Goal: Information Seeking & Learning: Find specific fact

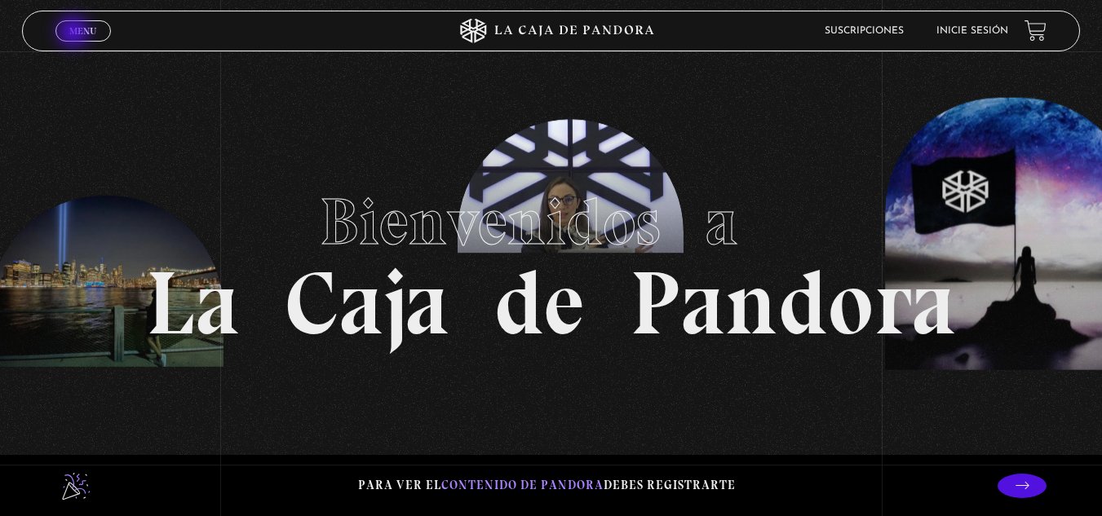
click at [75, 33] on span "Menu" at bounding box center [82, 31] width 27 height 10
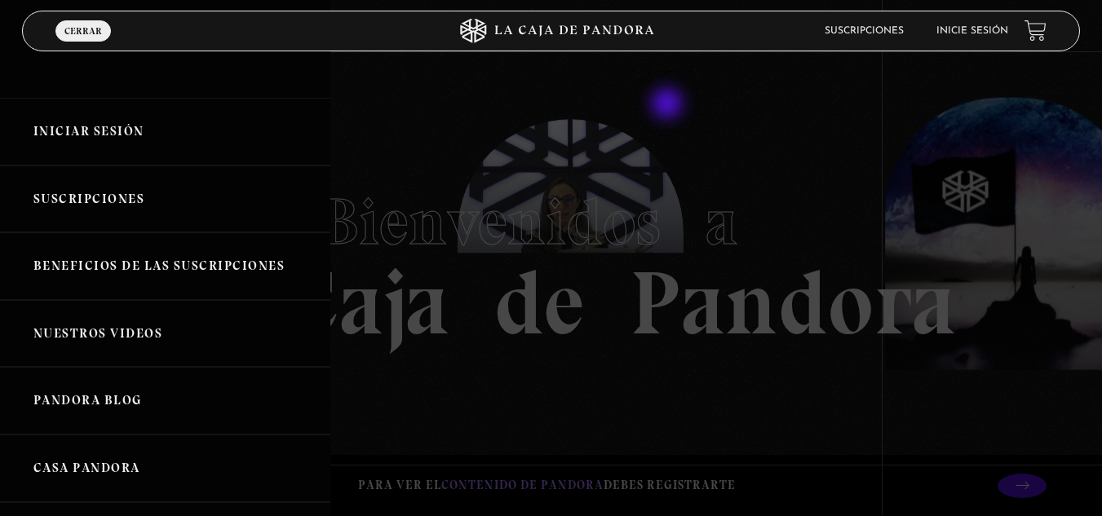
click at [669, 104] on div at bounding box center [551, 258] width 1102 height 516
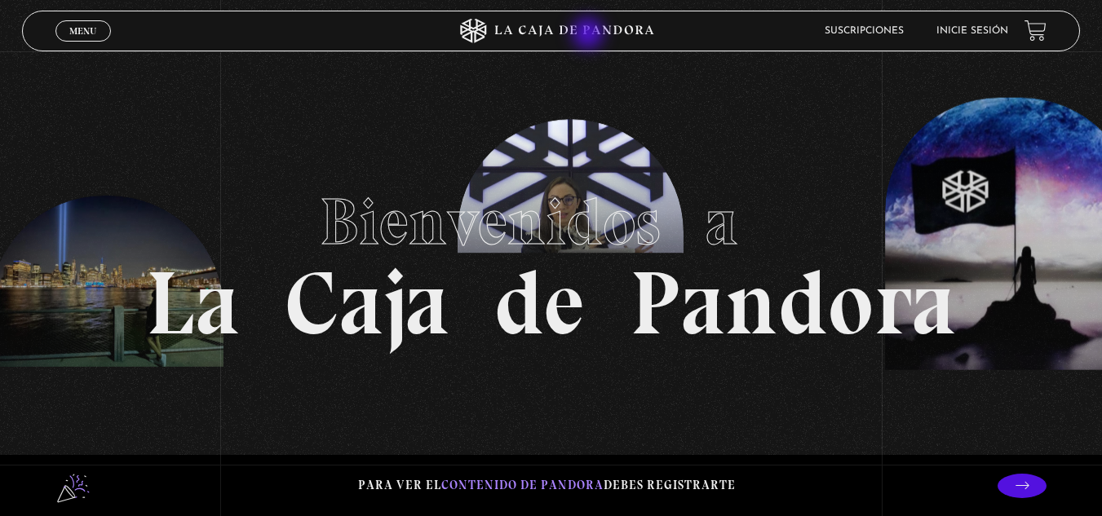
click at [590, 35] on icon at bounding box center [551, 31] width 330 height 24
click at [104, 27] on link "Menu Cerrar" at bounding box center [82, 30] width 55 height 21
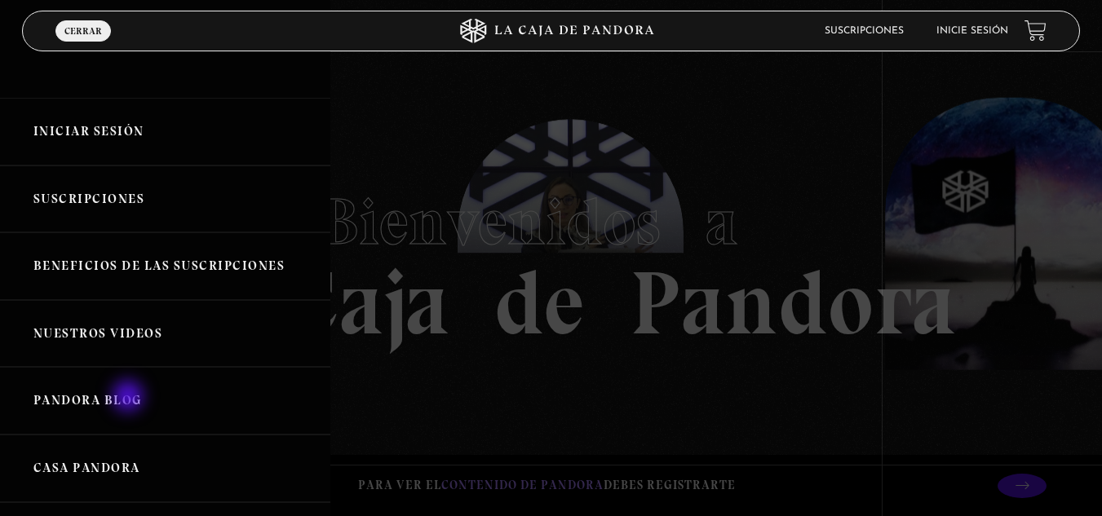
click at [130, 398] on link "Pandora Blog" at bounding box center [165, 401] width 330 height 68
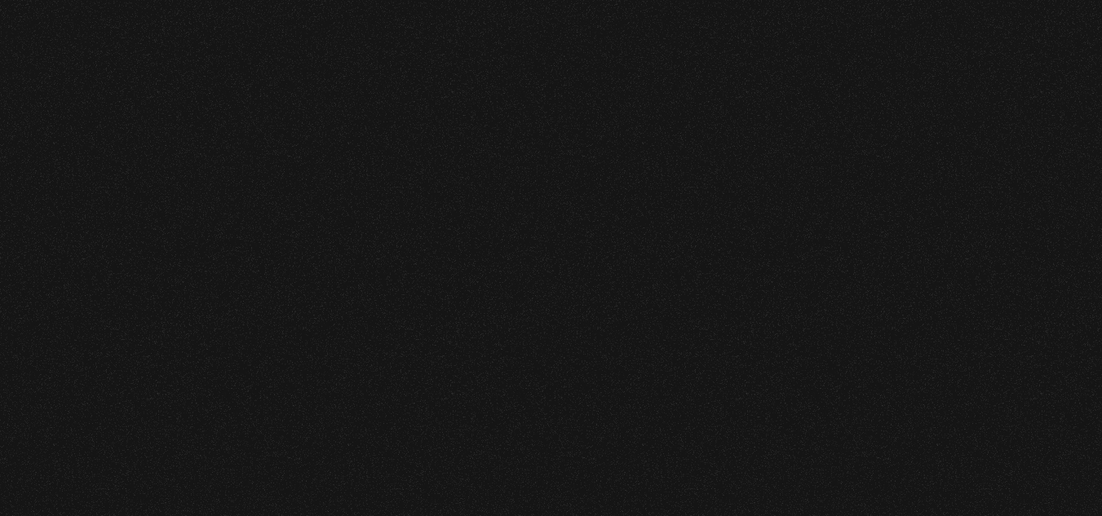
click at [986, 27] on div "Suscripciones Inicie sesión" at bounding box center [849, 31] width 298 height 23
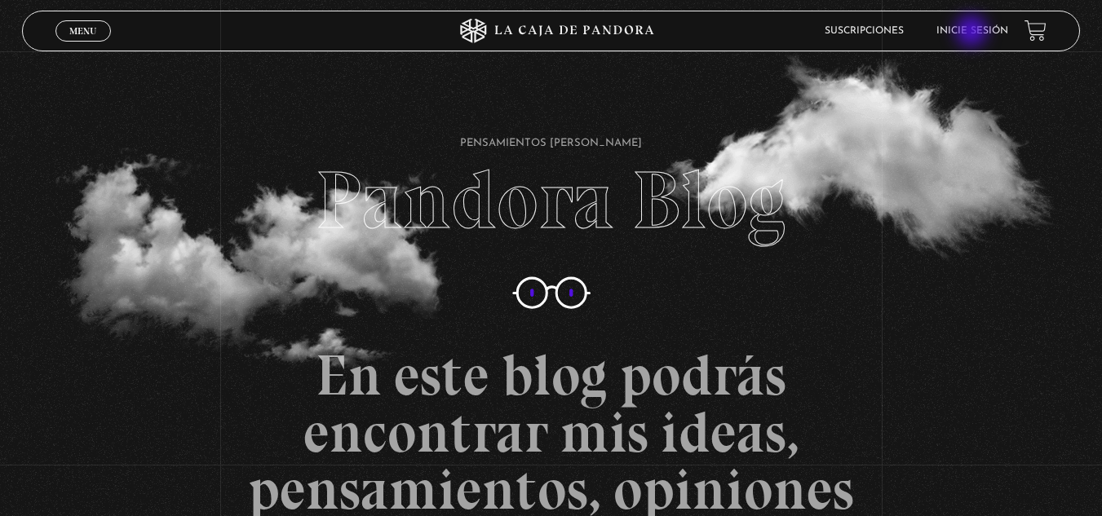
click at [973, 33] on link "Inicie sesión" at bounding box center [972, 31] width 72 height 10
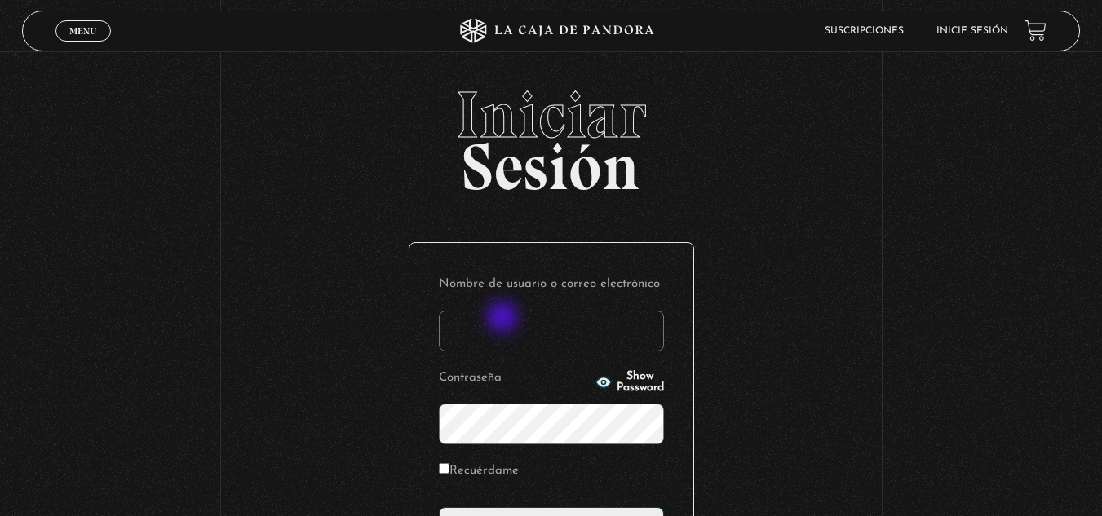
click at [504, 320] on input "Nombre de usuario o correo electrónico" at bounding box center [551, 331] width 225 height 41
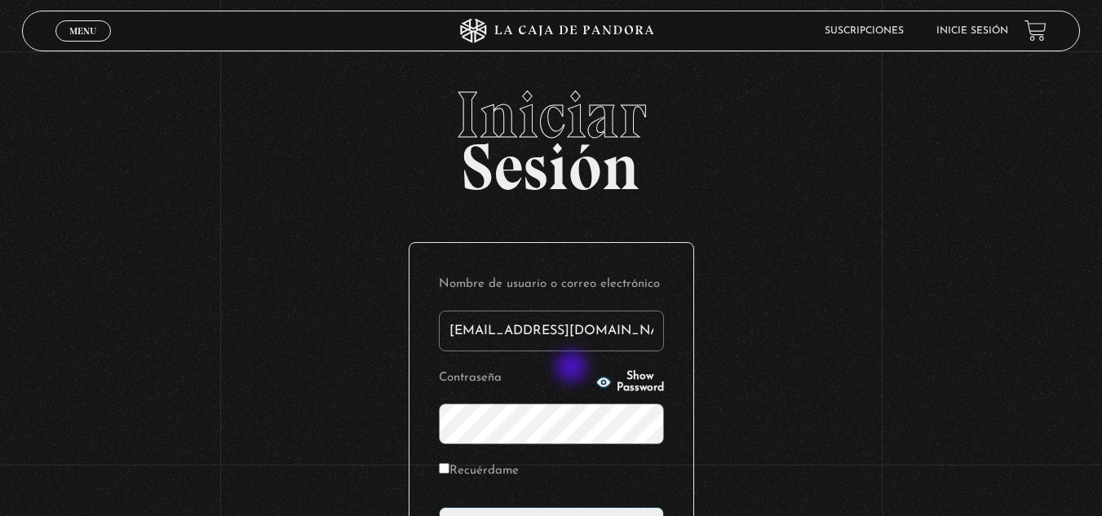
type input "glenmb16@gmail.com"
click at [595, 381] on icon "button" at bounding box center [602, 382] width 15 height 11
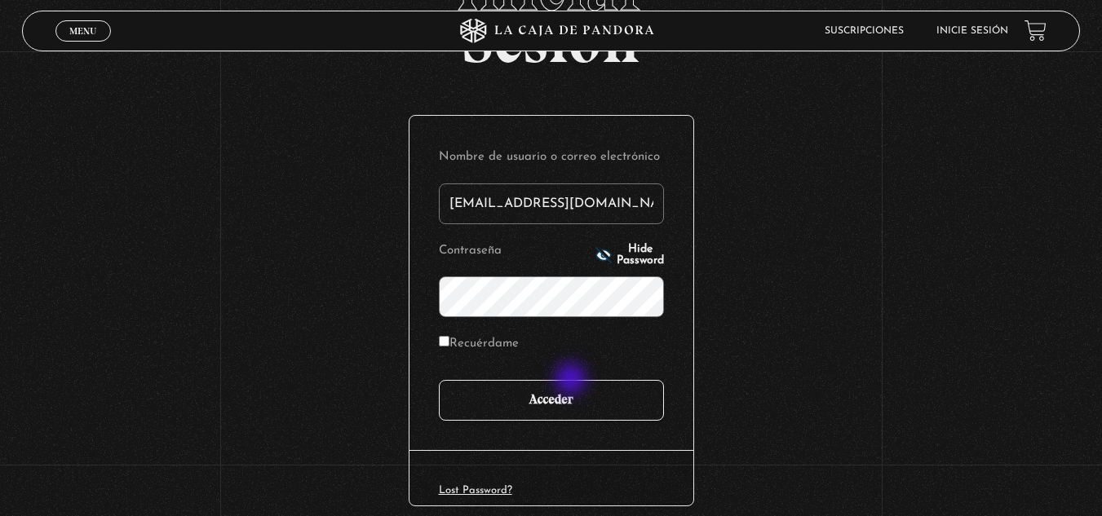
scroll to position [163, 0]
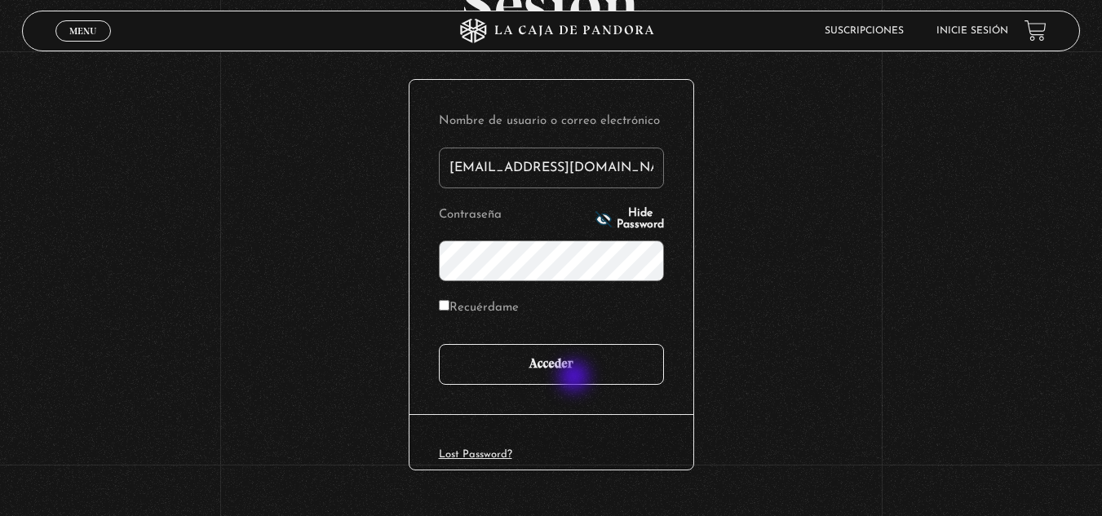
click at [576, 378] on input "Acceder" at bounding box center [551, 364] width 225 height 41
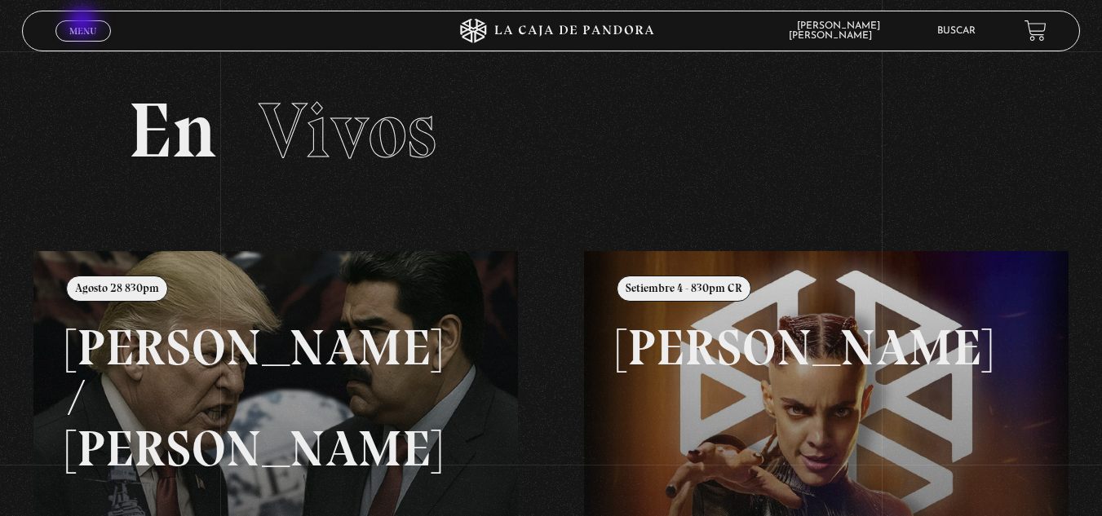
click at [88, 24] on link "Menu Cerrar" at bounding box center [82, 30] width 55 height 21
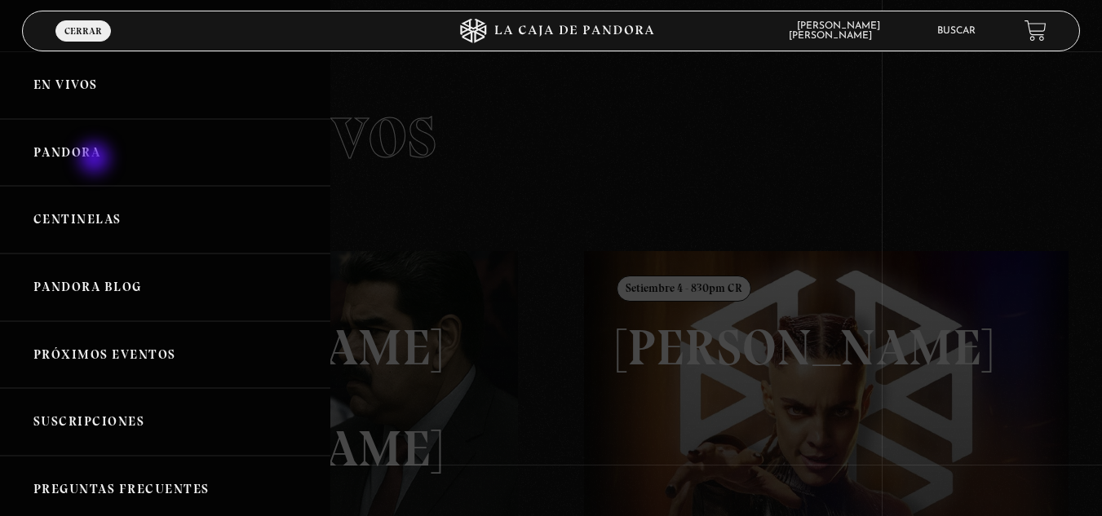
click at [96, 160] on link "Pandora" at bounding box center [165, 153] width 330 height 68
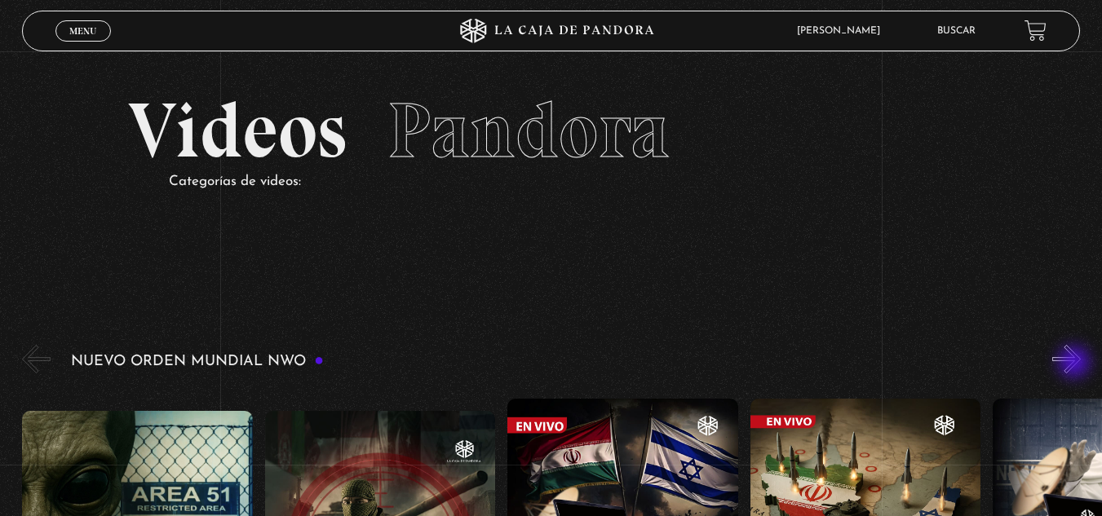
click at [1076, 364] on button "»" at bounding box center [1066, 359] width 29 height 29
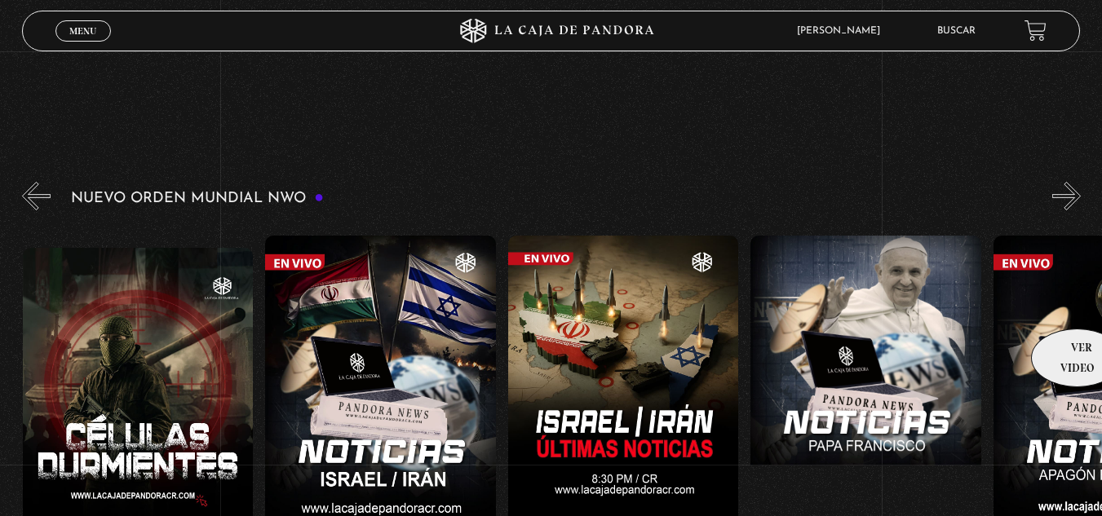
scroll to position [0, 243]
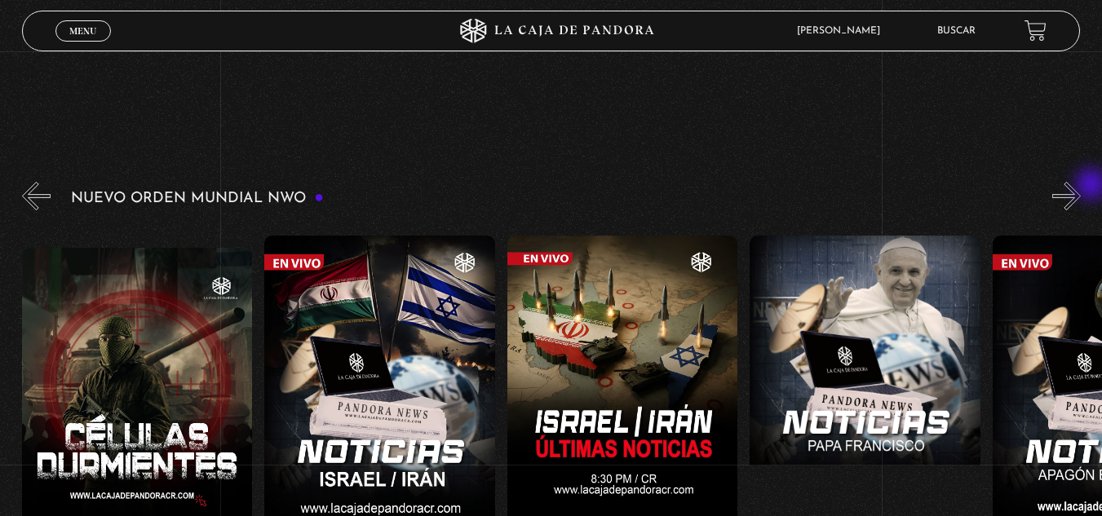
click at [1090, 179] on div "Nuevo Orden Mundial NWO 2023" at bounding box center [562, 390] width 1080 height 423
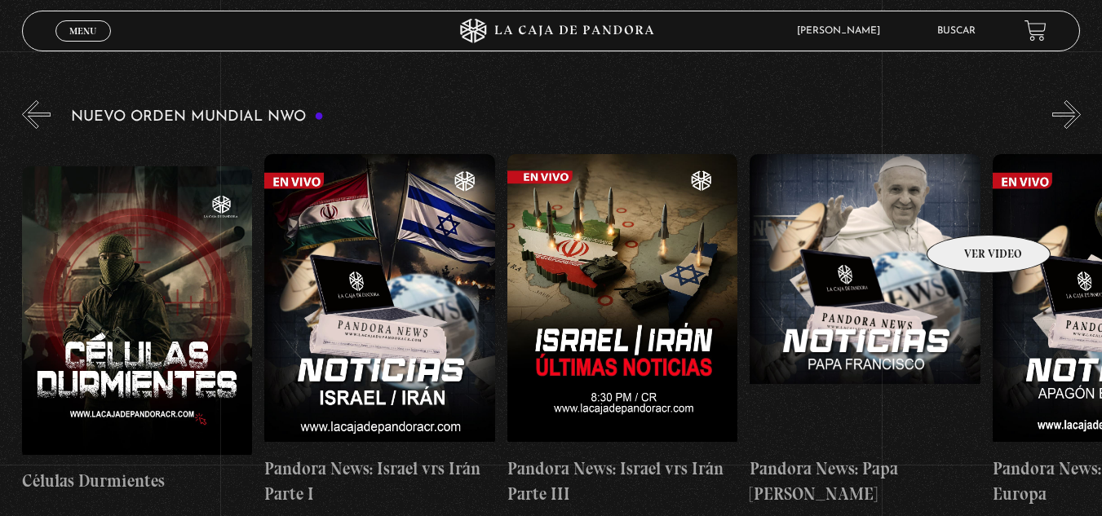
scroll to position [0, 0]
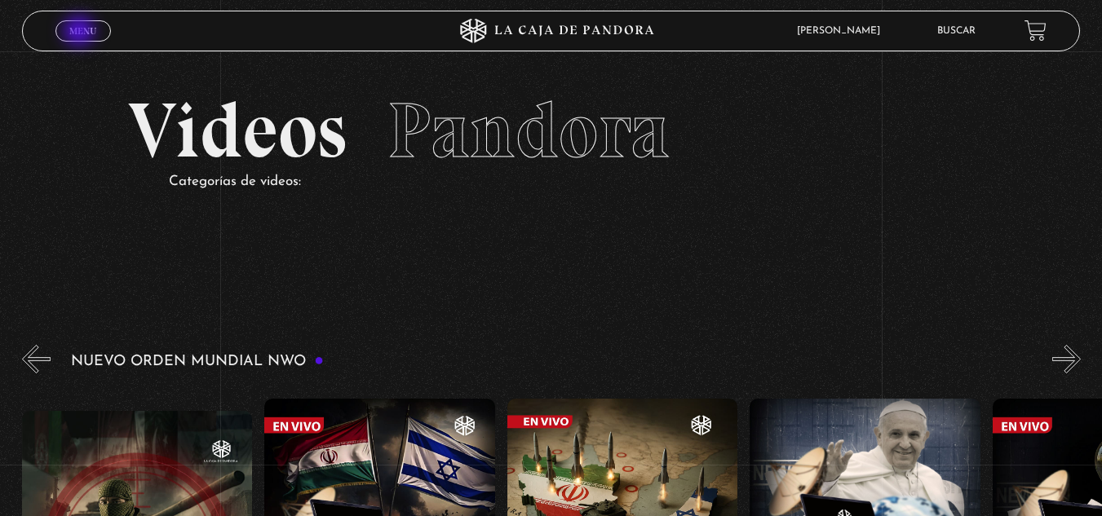
click at [80, 33] on span "Menu" at bounding box center [82, 31] width 27 height 10
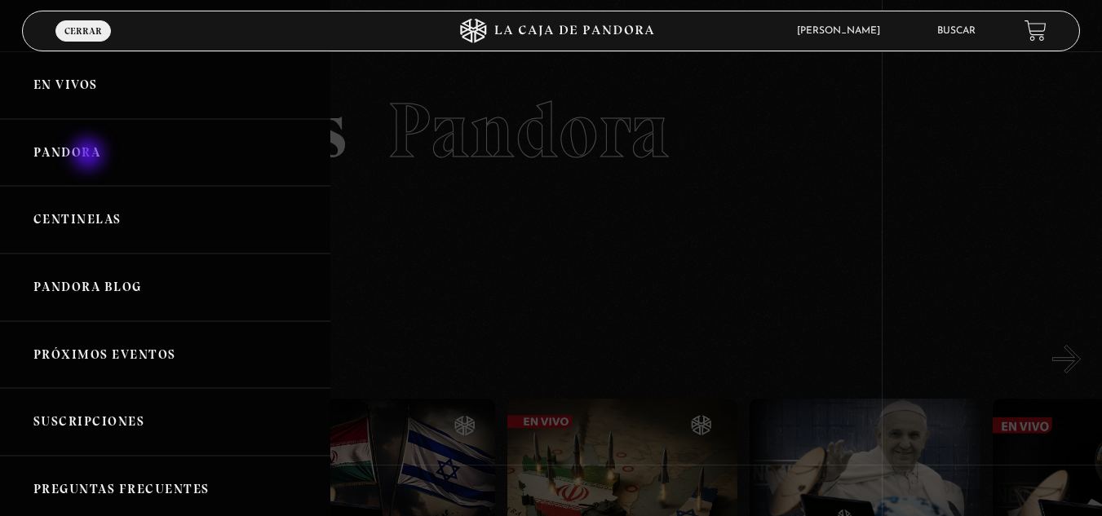
click at [90, 156] on link "Pandora" at bounding box center [165, 153] width 330 height 68
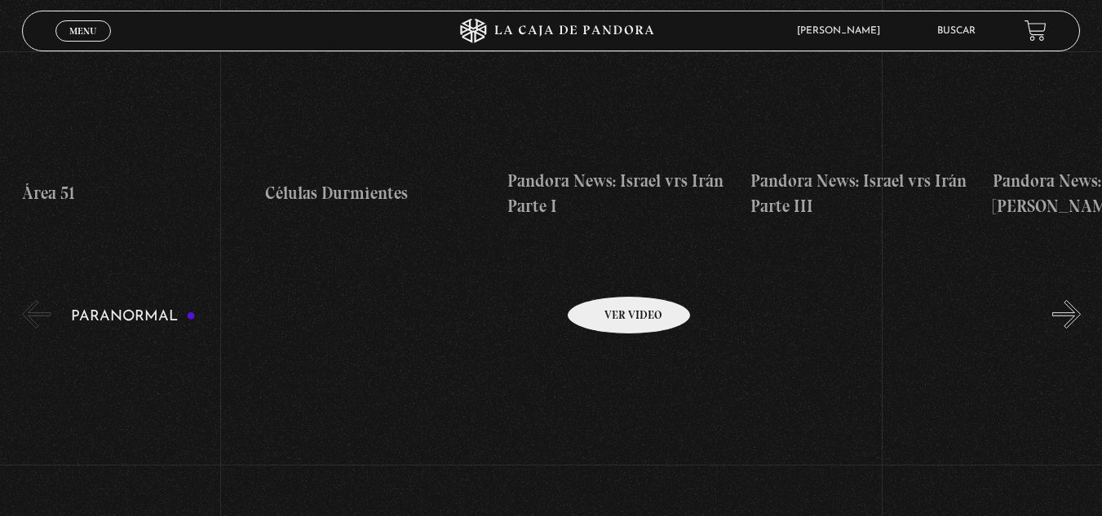
scroll to position [652, 0]
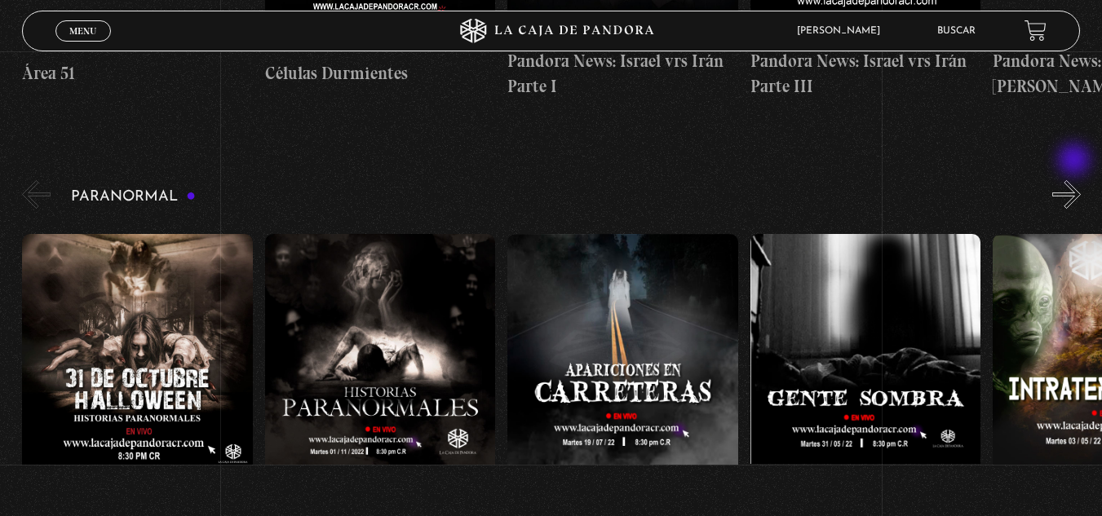
click at [1076, 180] on button "»" at bounding box center [1066, 194] width 29 height 29
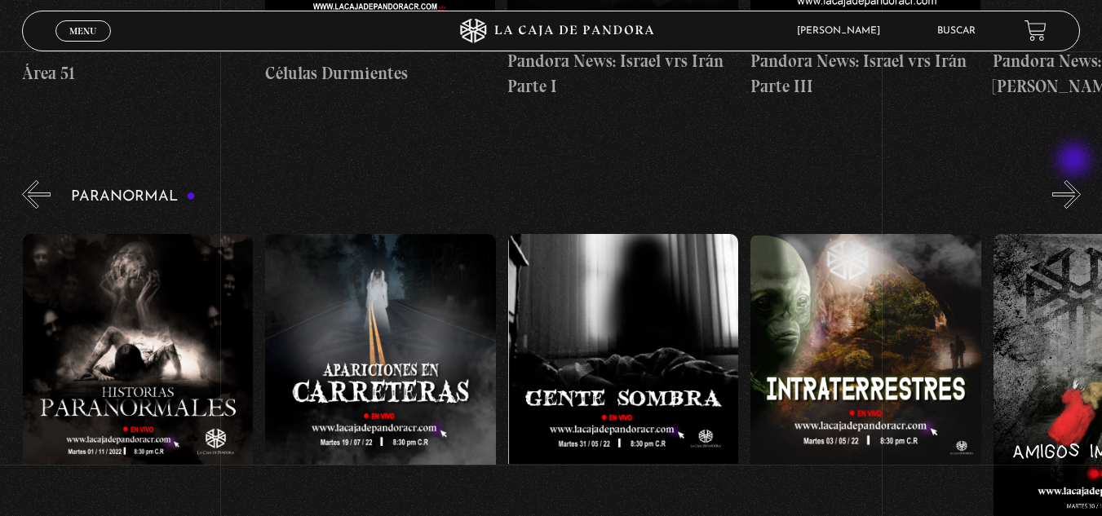
click at [1076, 180] on button "»" at bounding box center [1066, 194] width 29 height 29
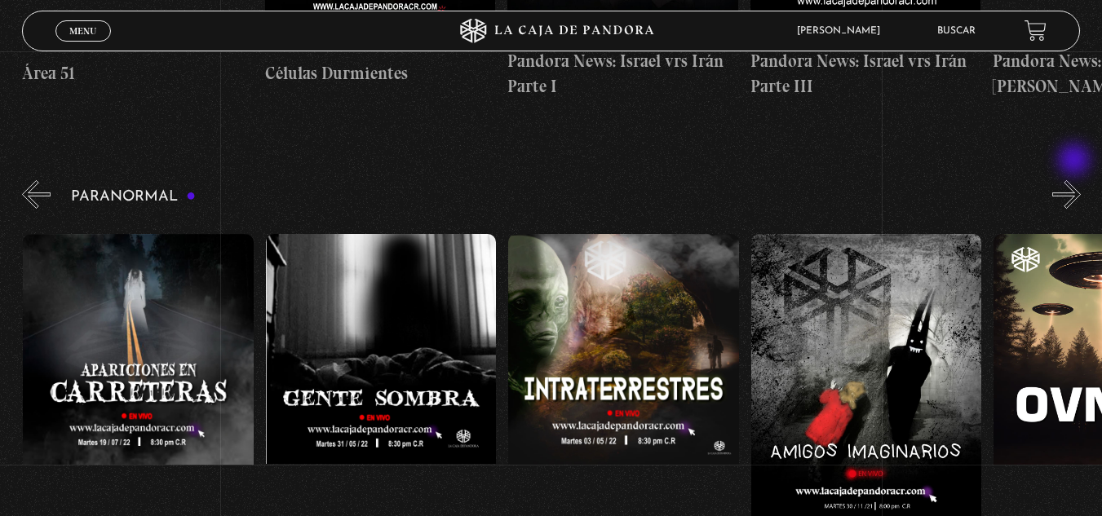
scroll to position [0, 485]
click at [1076, 180] on button "»" at bounding box center [1066, 194] width 29 height 29
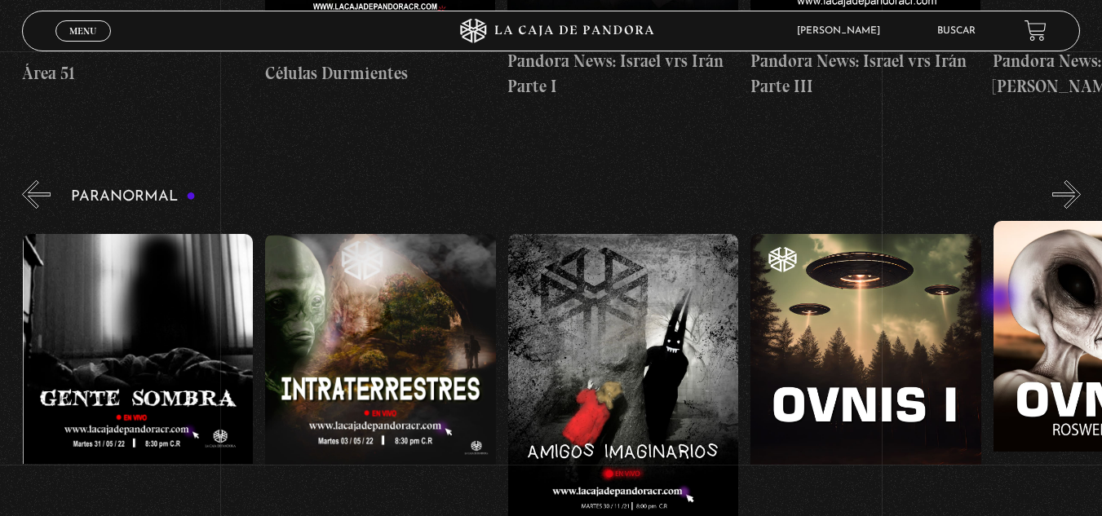
scroll to position [0, 728]
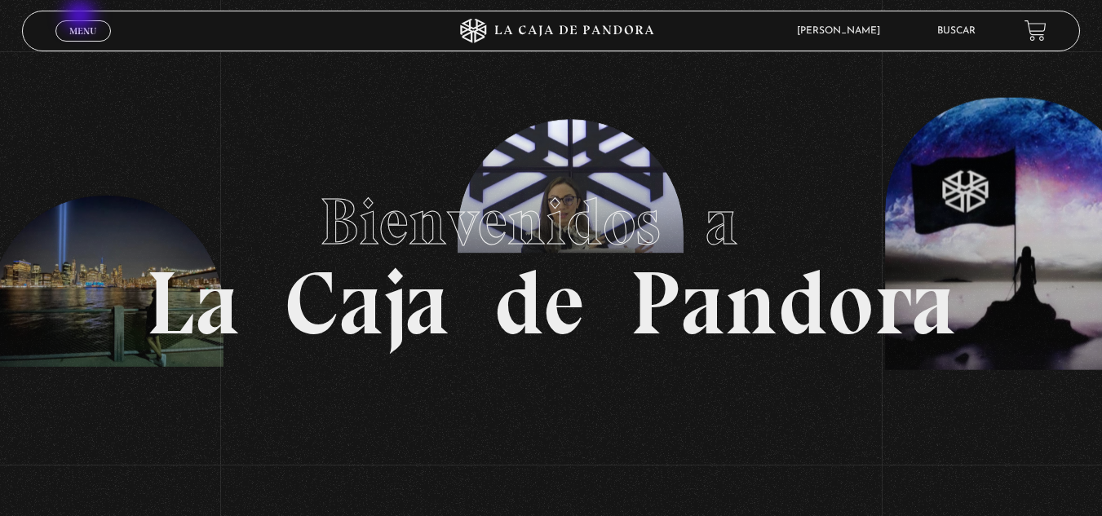
click at [82, 17] on div "Menu Cerrar" at bounding box center [220, 30] width 330 height 39
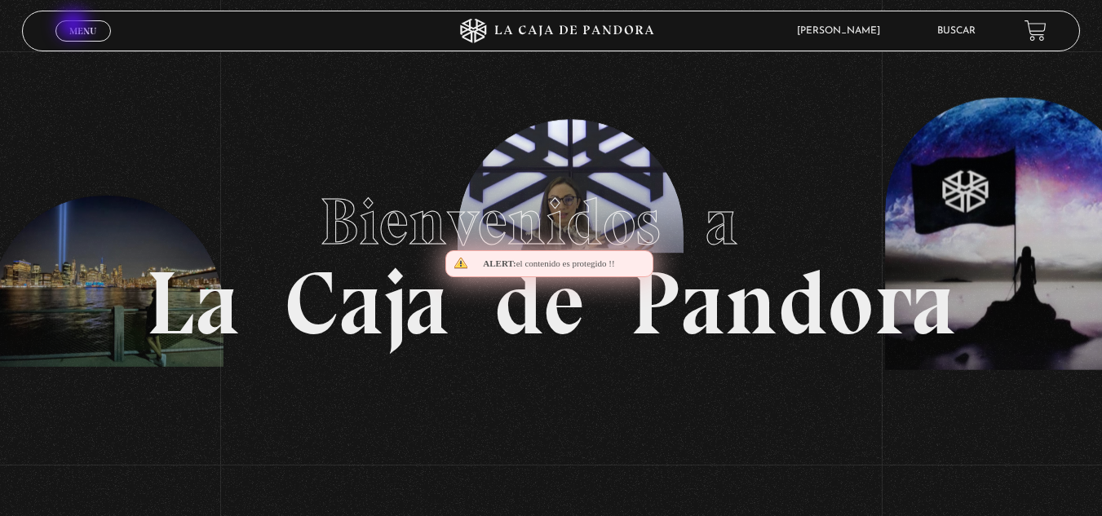
click at [75, 26] on span "Menu" at bounding box center [82, 31] width 27 height 10
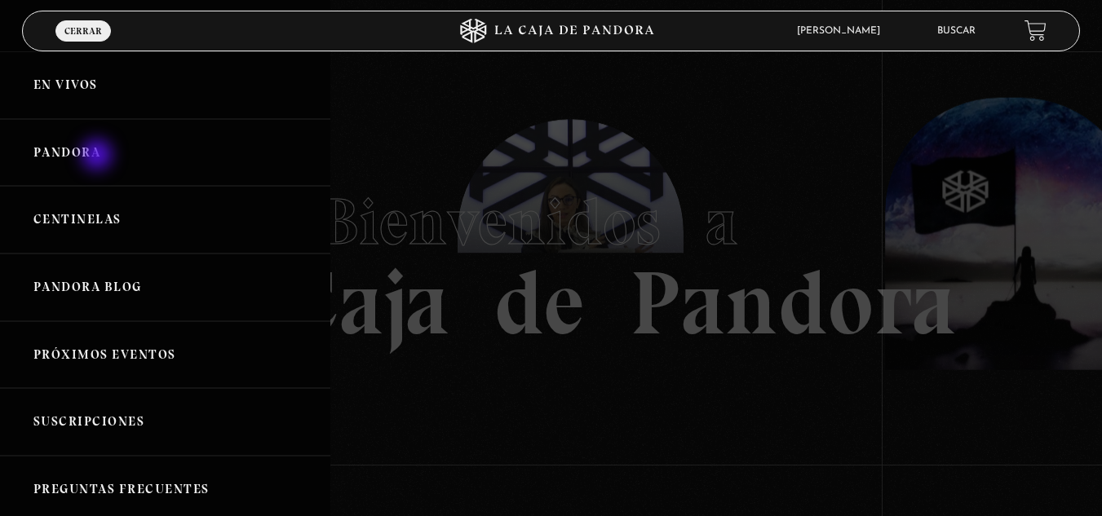
click at [99, 157] on link "Pandora" at bounding box center [165, 153] width 330 height 68
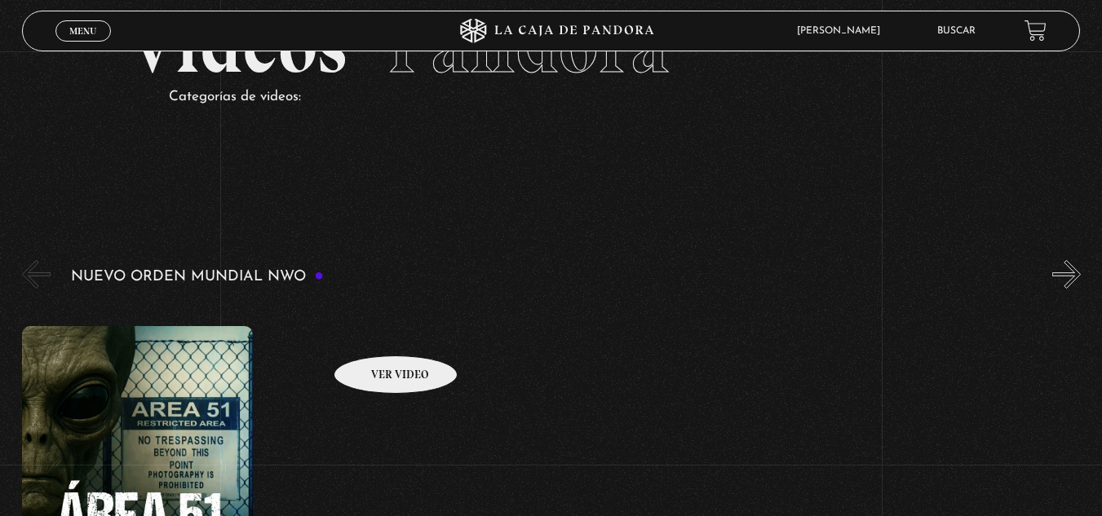
scroll to position [245, 0]
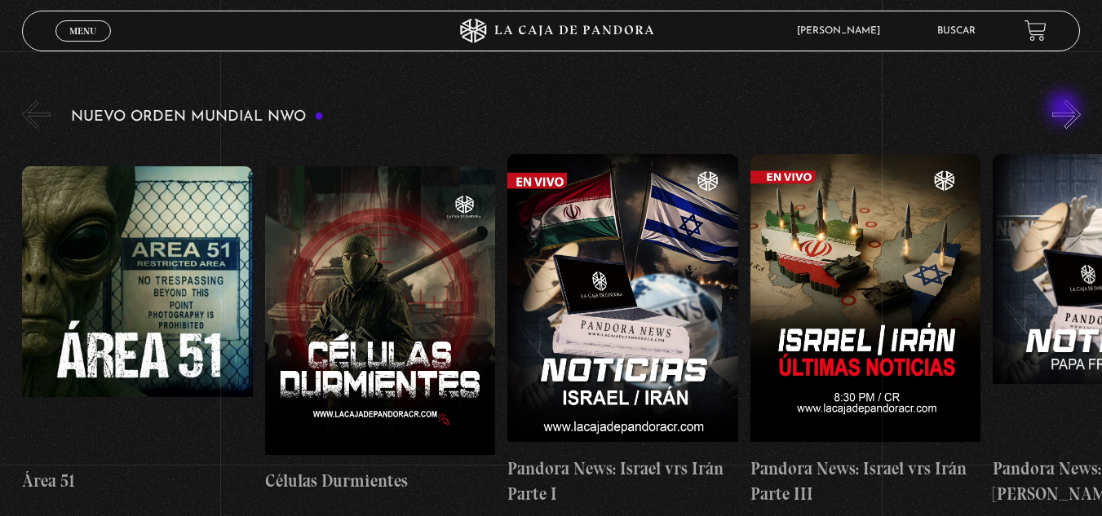
click at [1065, 109] on button "»" at bounding box center [1066, 114] width 29 height 29
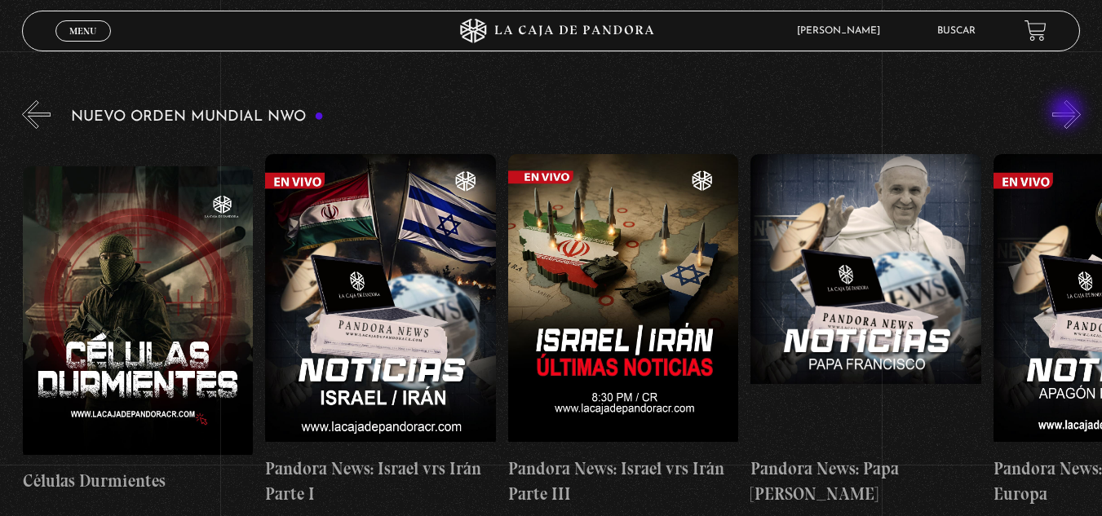
click at [1067, 113] on button "»" at bounding box center [1066, 114] width 29 height 29
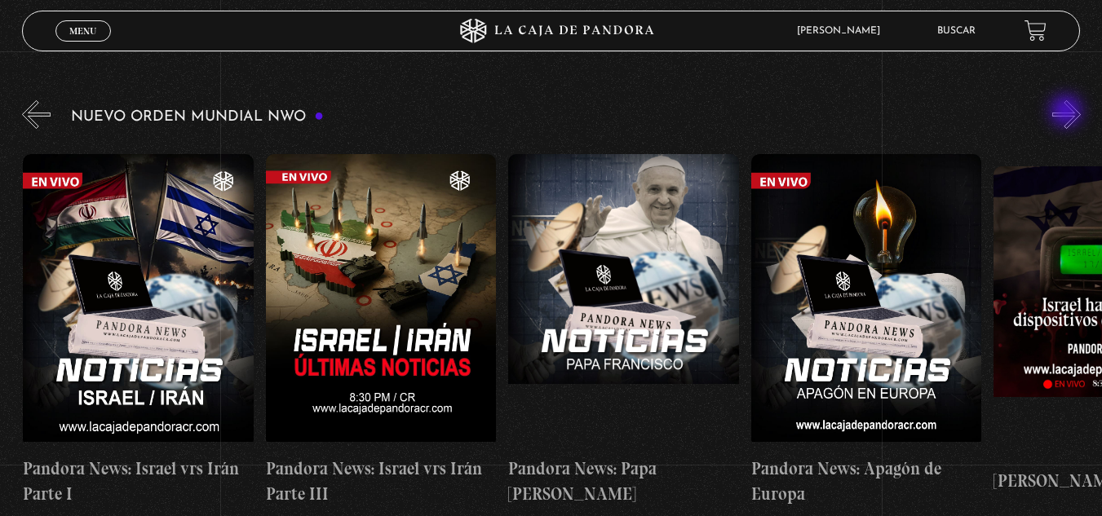
click at [1067, 113] on button "»" at bounding box center [1066, 114] width 29 height 29
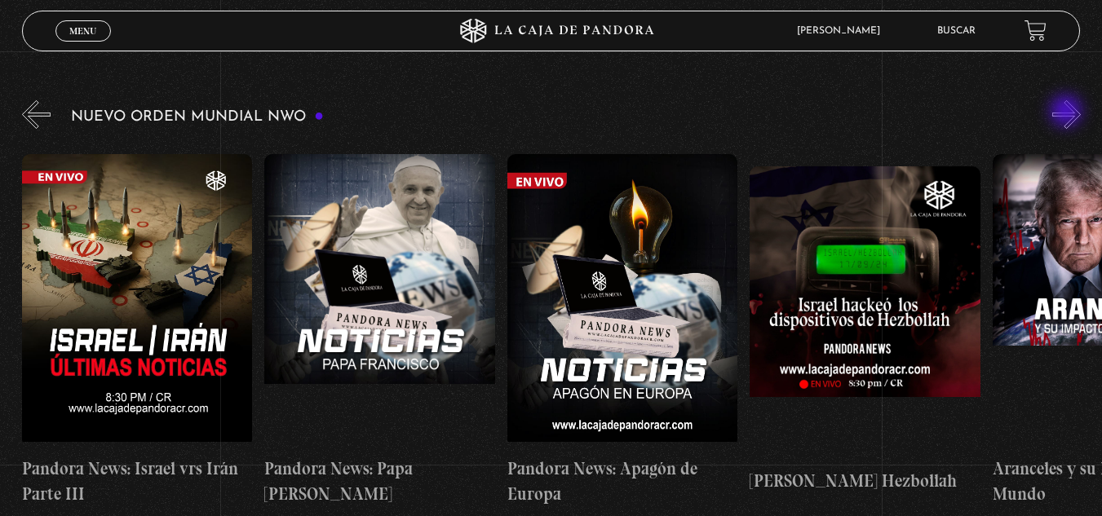
click at [1067, 113] on button "»" at bounding box center [1066, 114] width 29 height 29
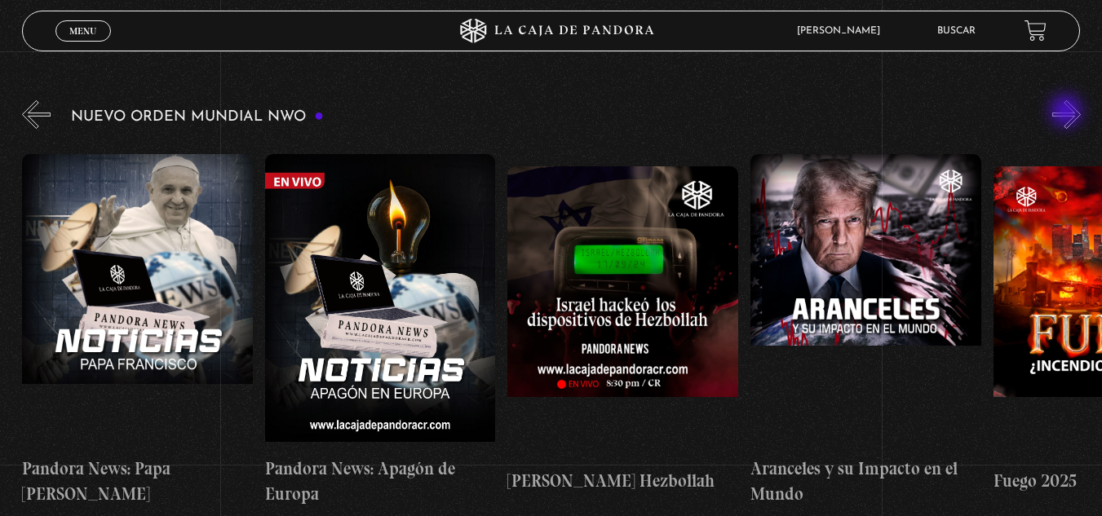
click at [1067, 113] on button "»" at bounding box center [1066, 114] width 29 height 29
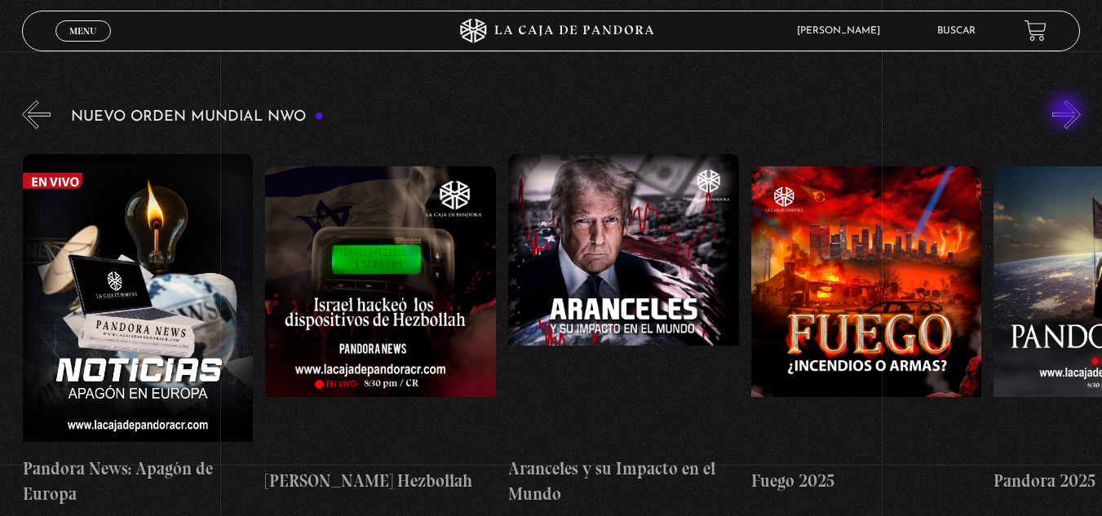
click at [1067, 113] on button "»" at bounding box center [1066, 114] width 29 height 29
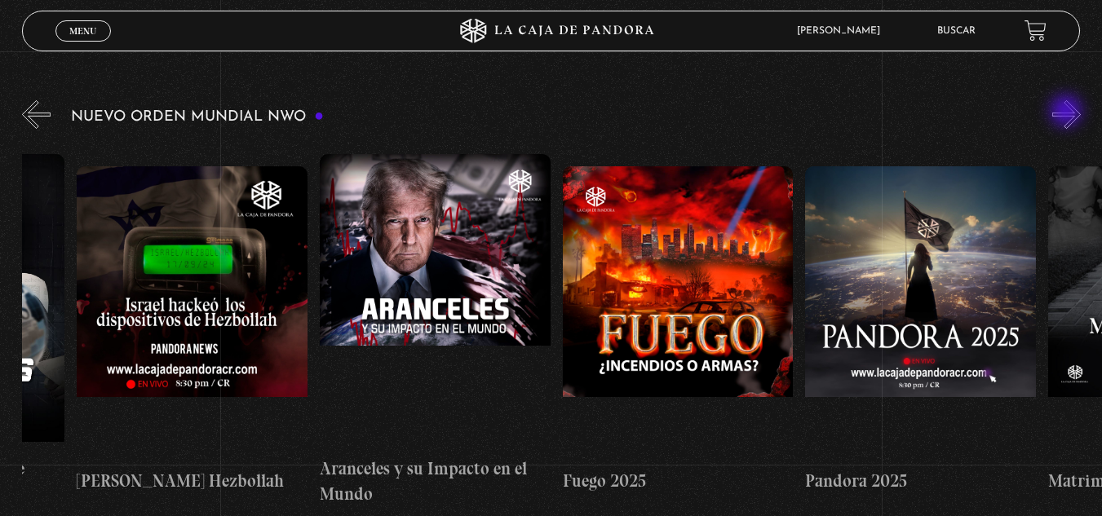
click at [1067, 113] on button "»" at bounding box center [1066, 114] width 29 height 29
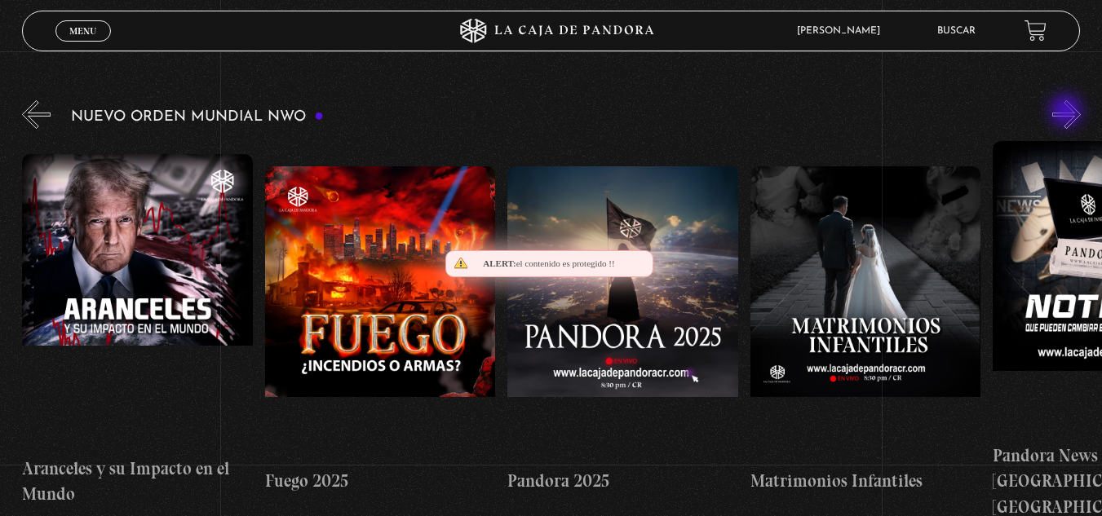
click at [1067, 113] on button "»" at bounding box center [1066, 114] width 29 height 29
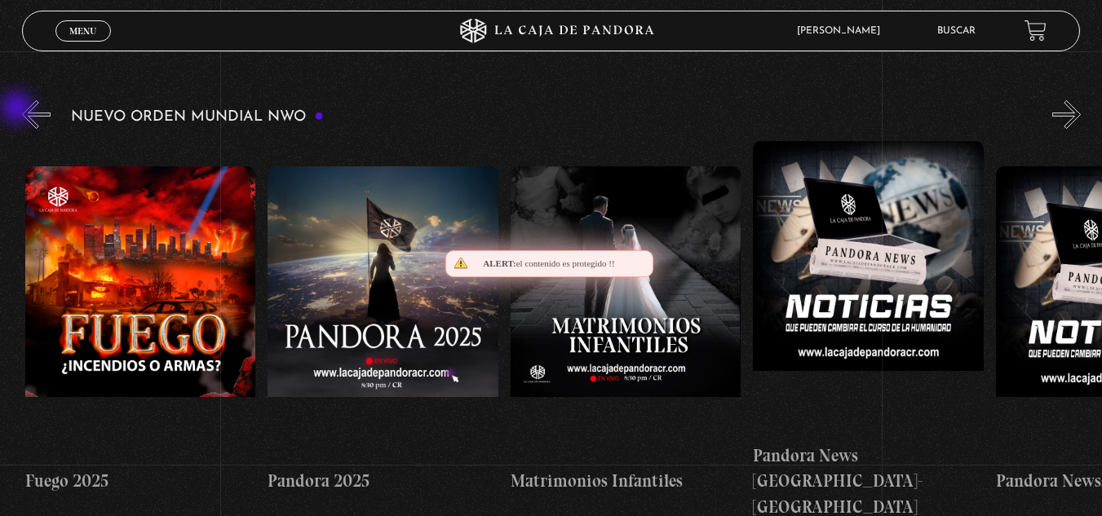
scroll to position [0, 1941]
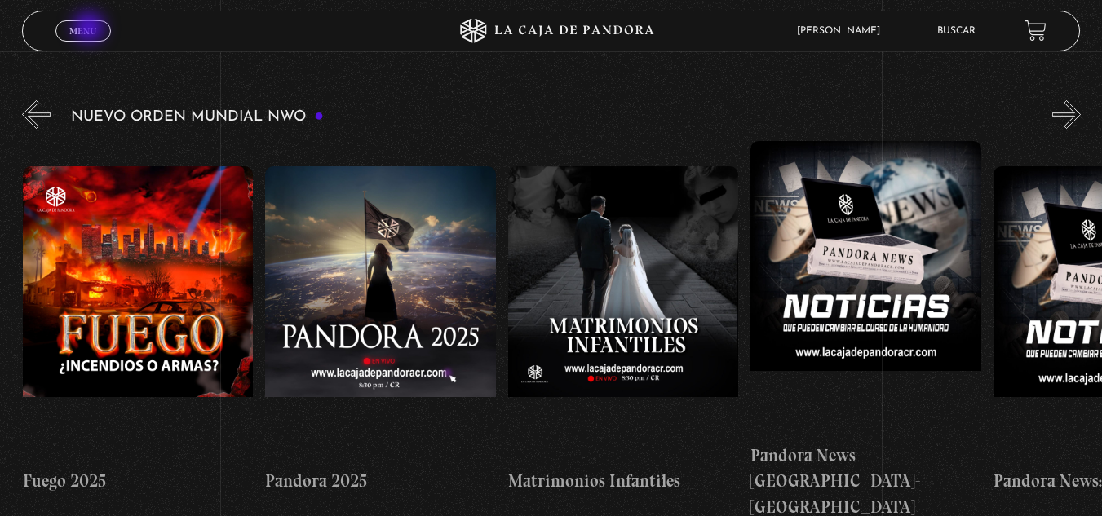
click at [91, 29] on span "Menu" at bounding box center [82, 31] width 27 height 10
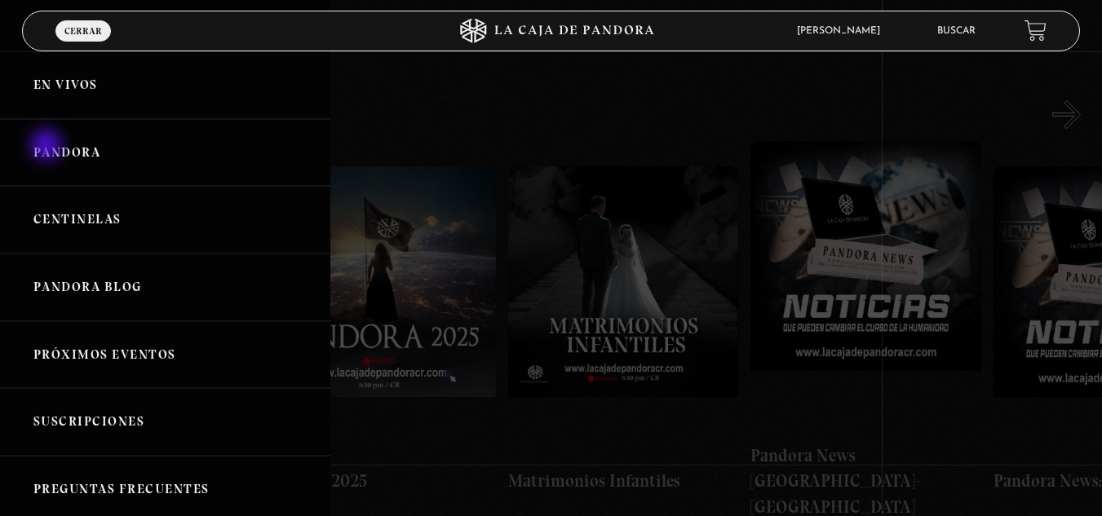
click at [48, 147] on link "Pandora" at bounding box center [165, 153] width 330 height 68
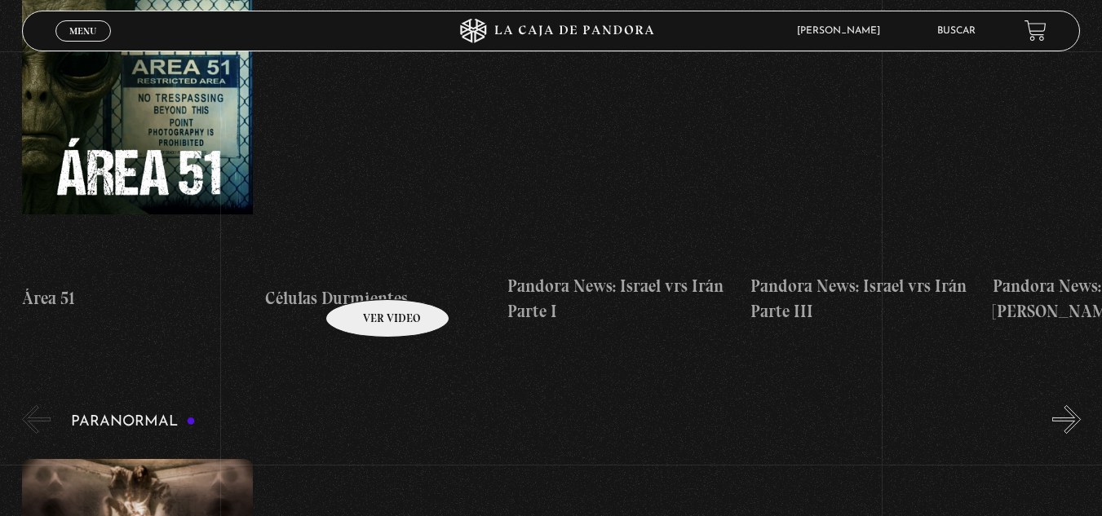
scroll to position [652, 0]
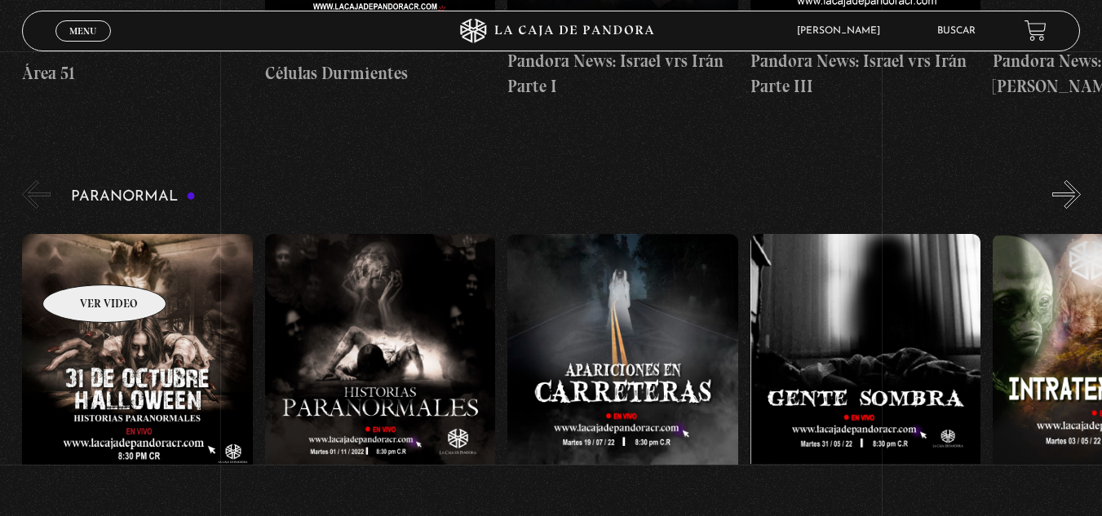
click at [83, 260] on figure at bounding box center [137, 381] width 231 height 294
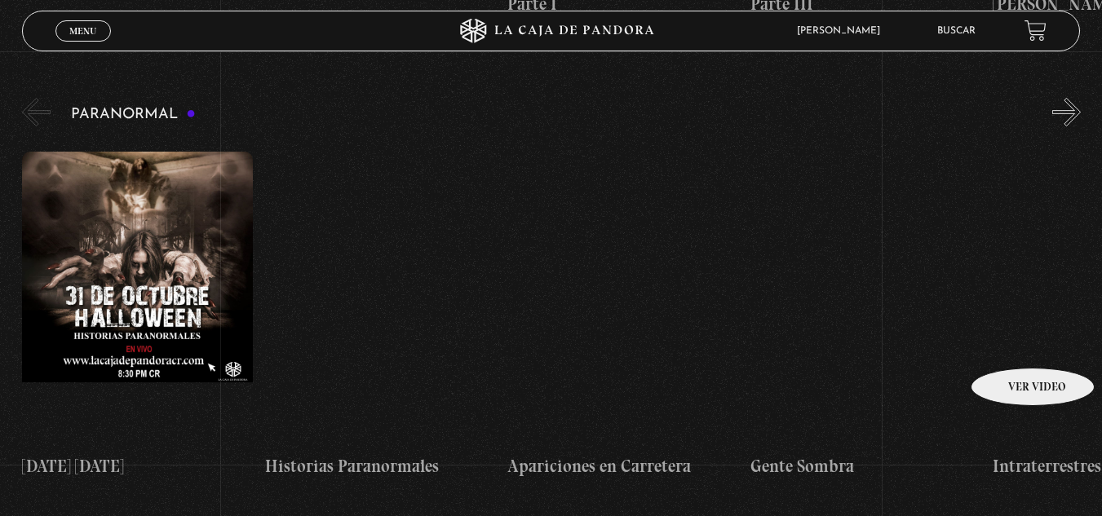
scroll to position [734, 0]
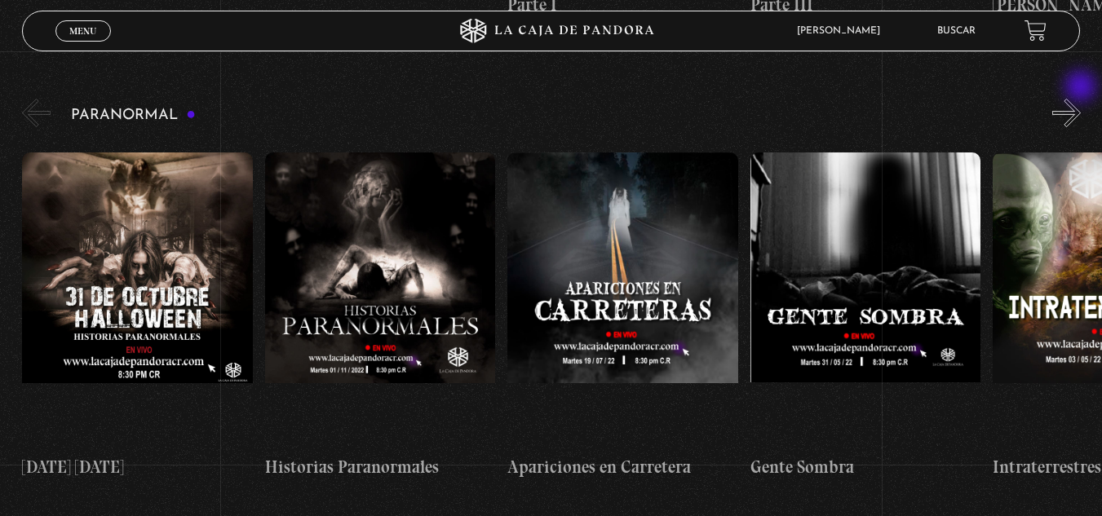
click at [1080, 99] on button "»" at bounding box center [1066, 113] width 29 height 29
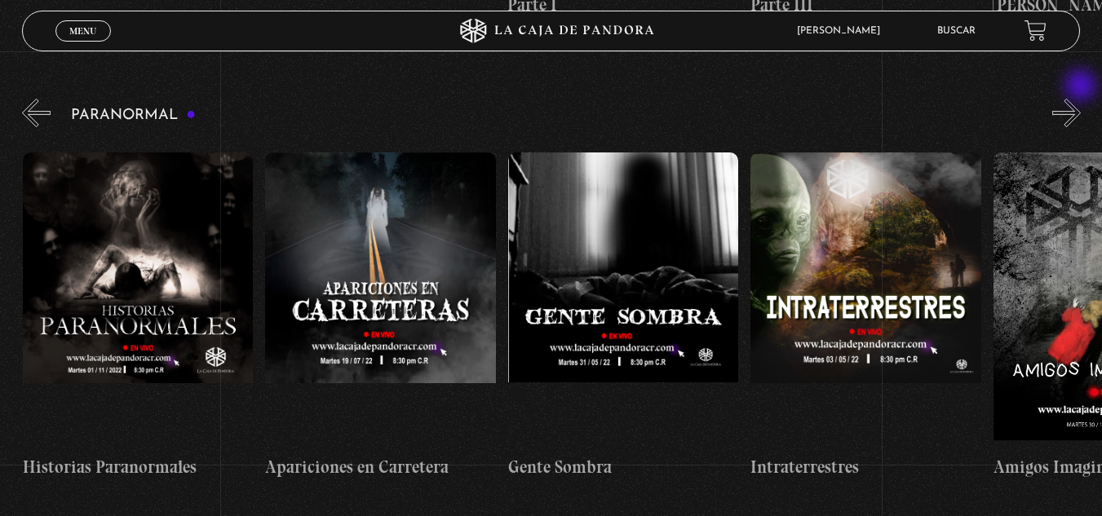
click at [1080, 99] on button "»" at bounding box center [1066, 113] width 29 height 29
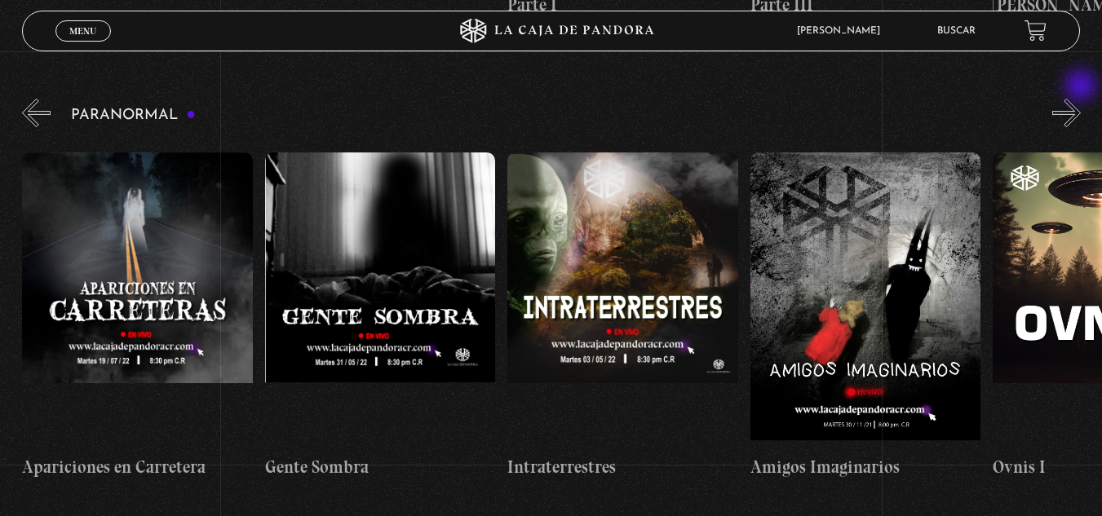
click at [1080, 99] on button "»" at bounding box center [1066, 113] width 29 height 29
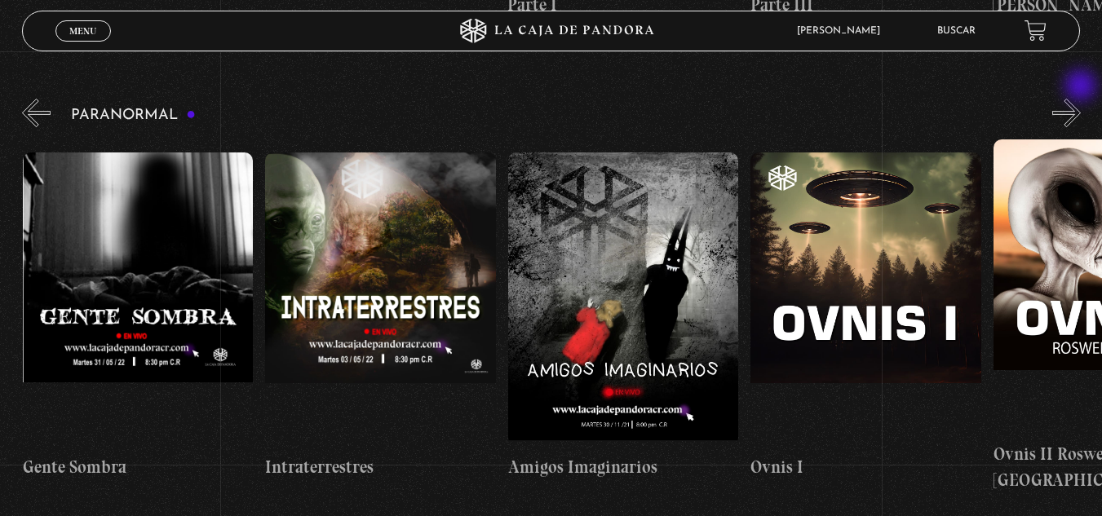
click at [1080, 99] on button "»" at bounding box center [1066, 113] width 29 height 29
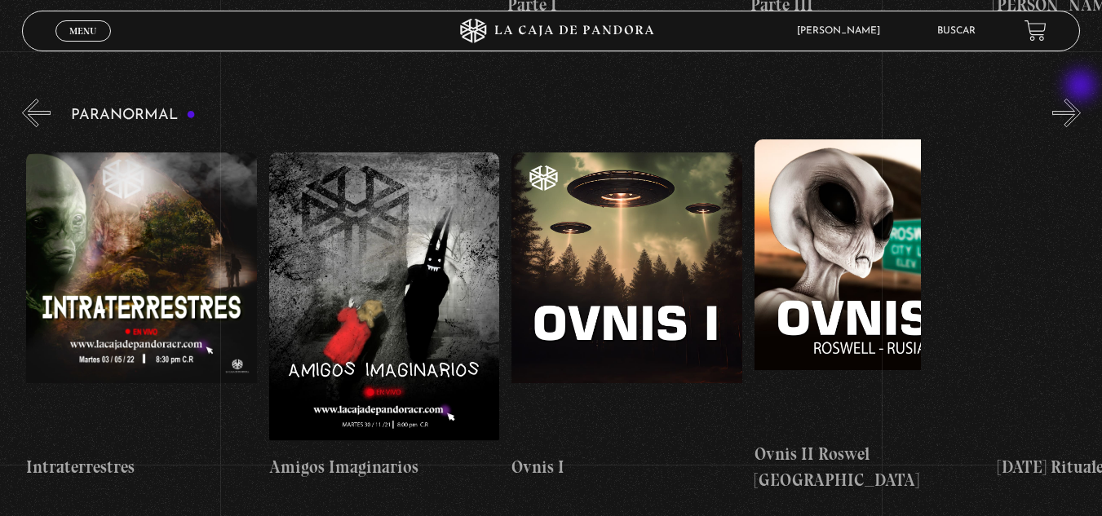
click at [1080, 99] on button "»" at bounding box center [1066, 113] width 29 height 29
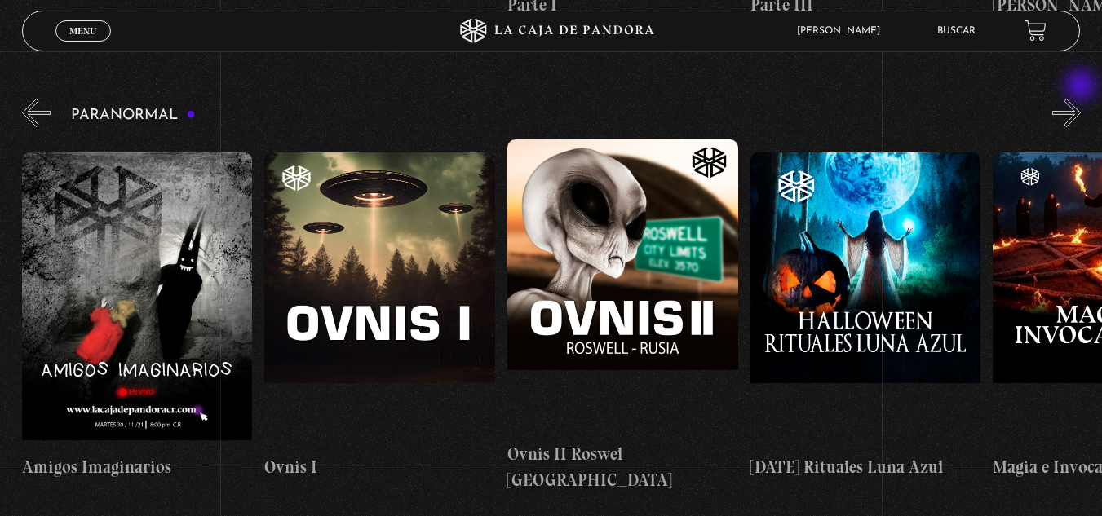
click at [1080, 99] on button "»" at bounding box center [1066, 113] width 29 height 29
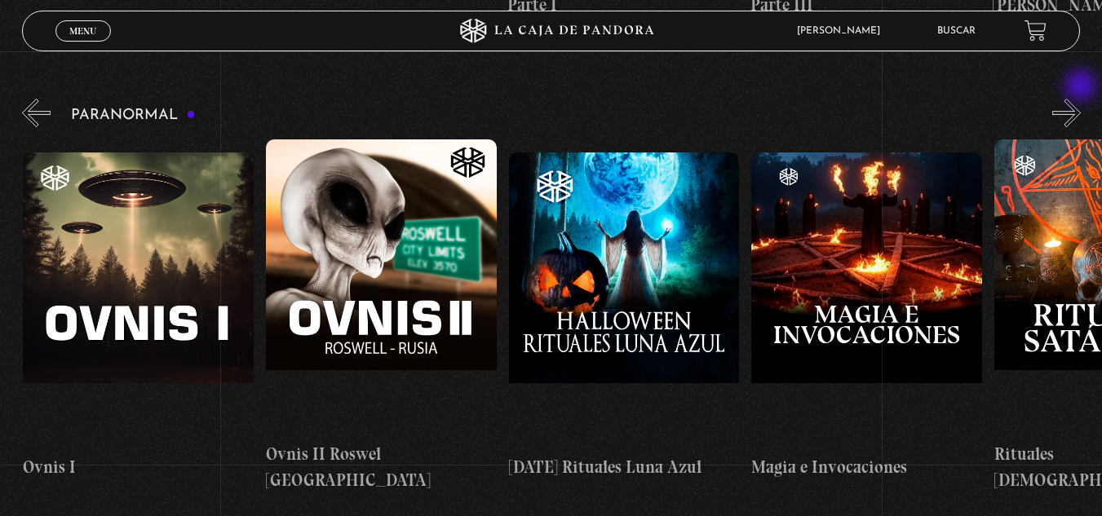
scroll to position [0, 1455]
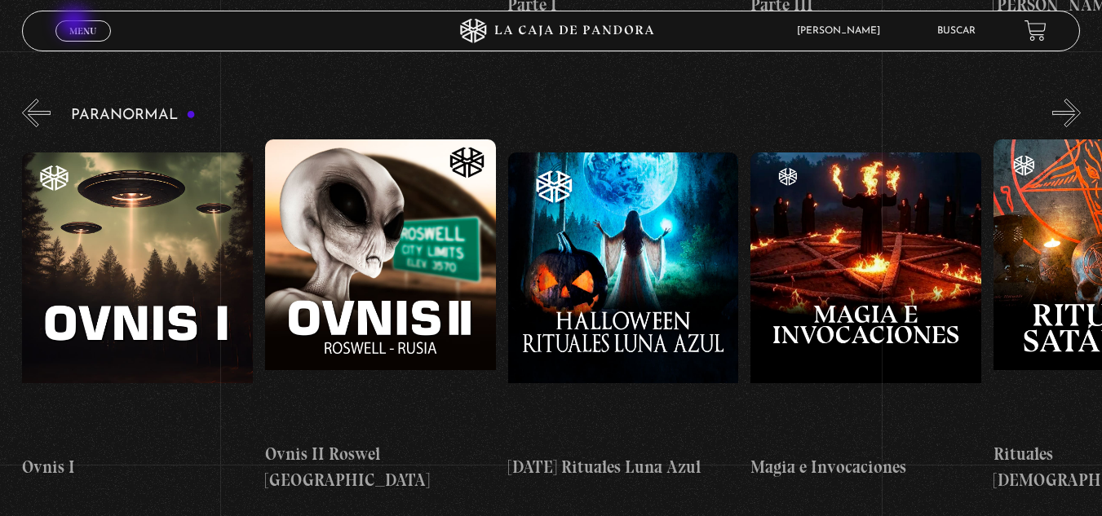
click at [76, 24] on link "Menu Cerrar" at bounding box center [82, 30] width 55 height 21
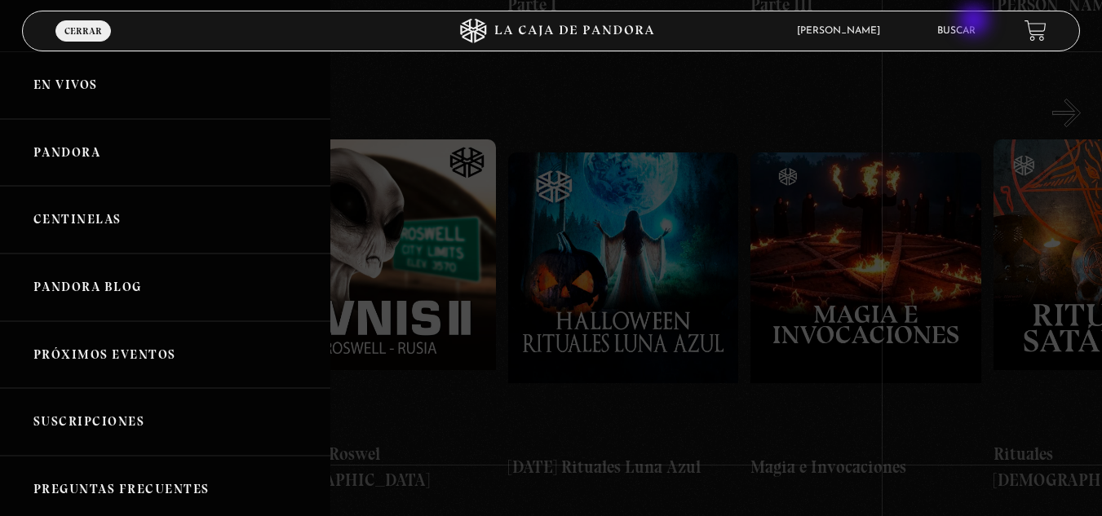
click at [974, 24] on li "Buscar" at bounding box center [956, 30] width 38 height 25
click at [973, 29] on link "Buscar" at bounding box center [956, 31] width 38 height 10
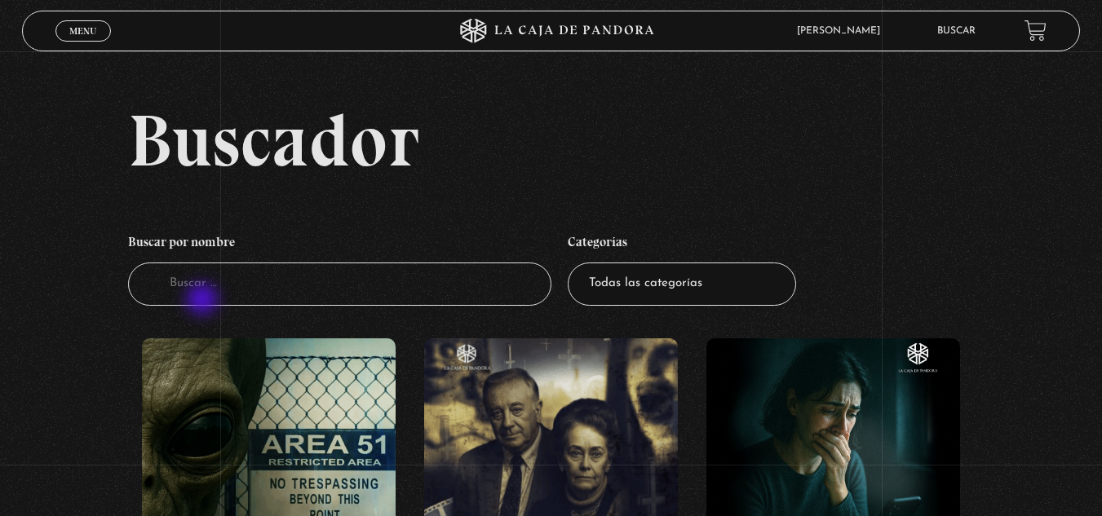
click at [210, 280] on input "Buscador" at bounding box center [339, 284] width 423 height 43
type input "11 setiembre"
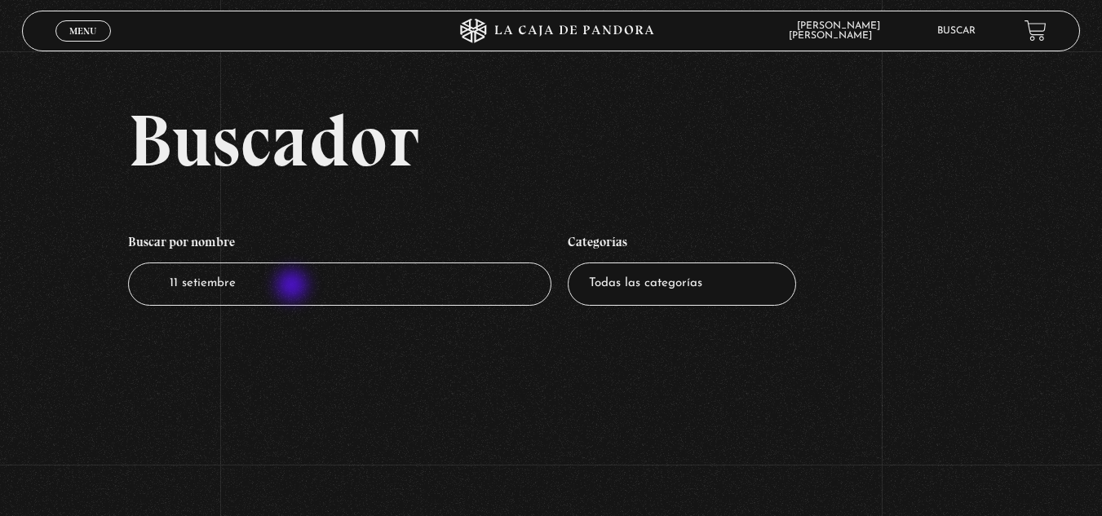
drag, startPoint x: 294, startPoint y: 287, endPoint x: 311, endPoint y: 286, distance: 17.1
click at [296, 287] on input "11 setiembre" at bounding box center [339, 284] width 423 height 43
type input "11"
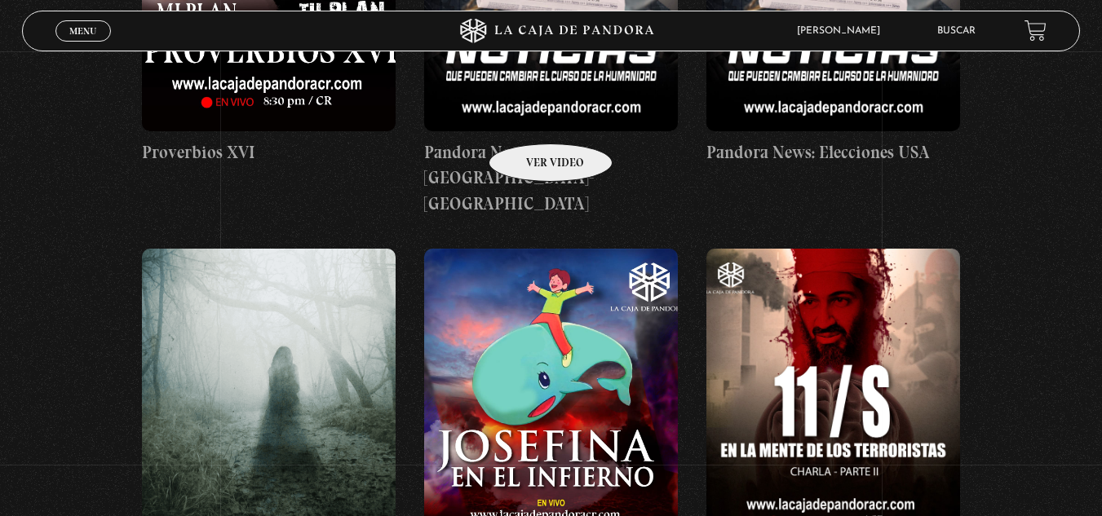
scroll to position [815, 0]
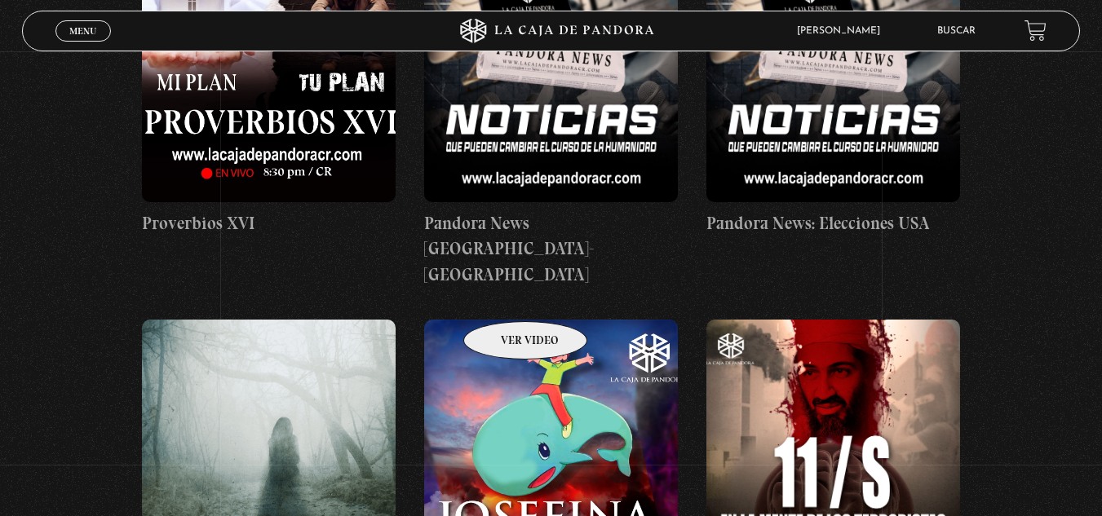
click at [504, 320] on figure at bounding box center [551, 467] width 254 height 294
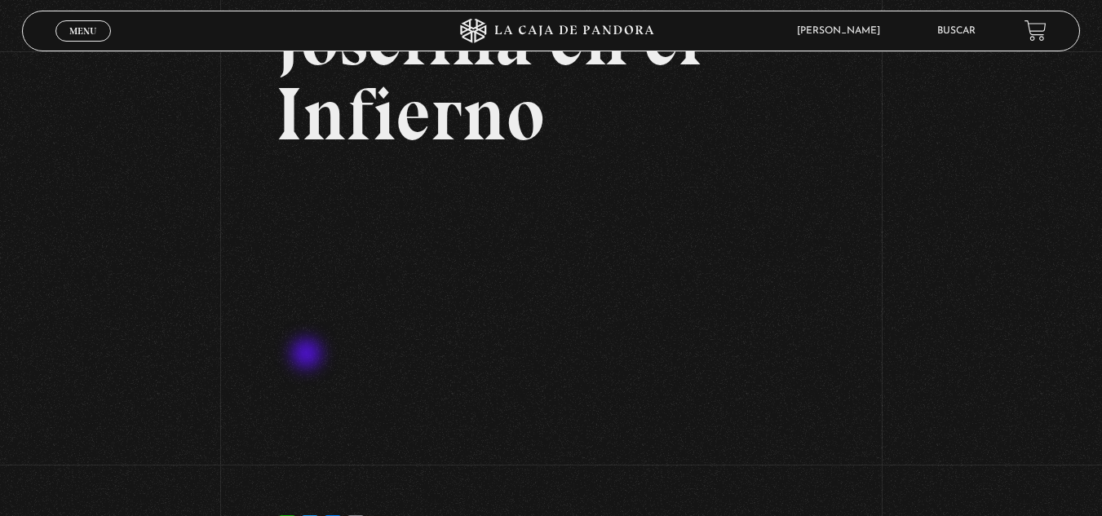
scroll to position [163, 0]
